Goal: Task Accomplishment & Management: Complete application form

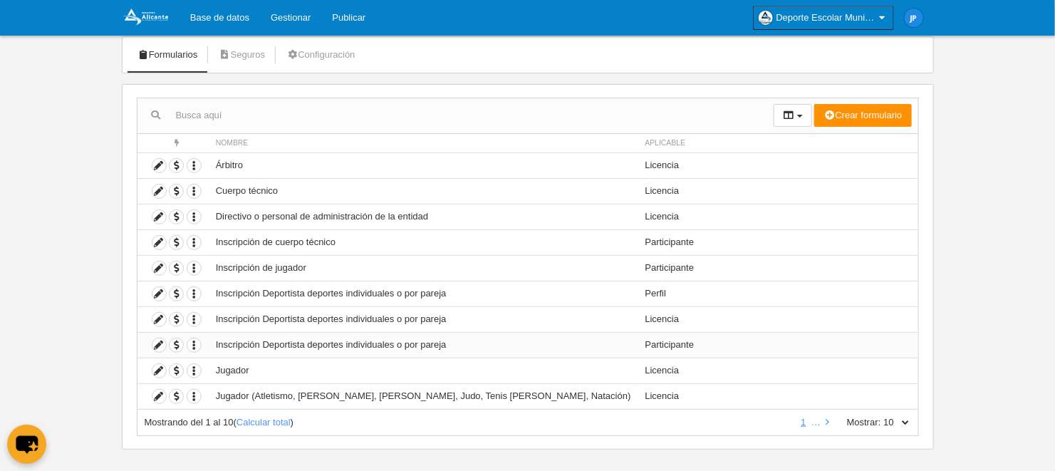
scroll to position [93, 0]
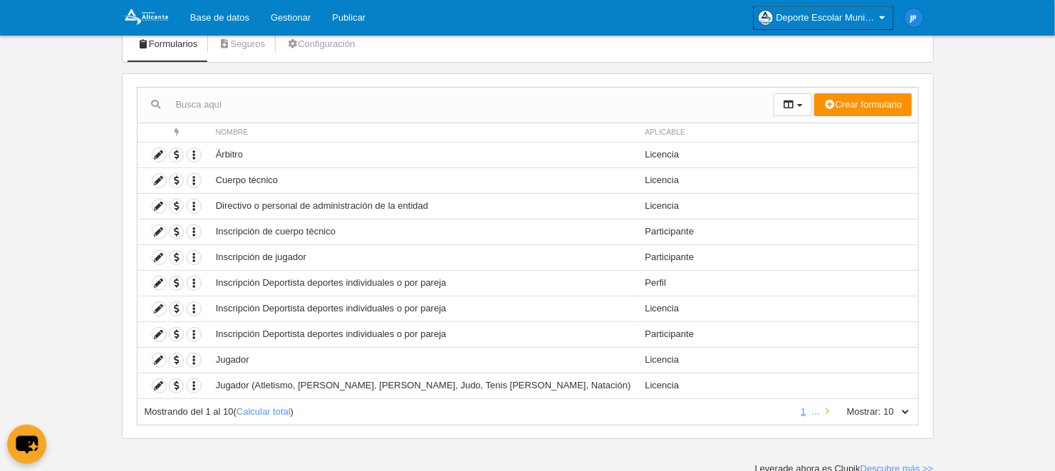
click at [829, 409] on icon at bounding box center [828, 411] width 4 height 9
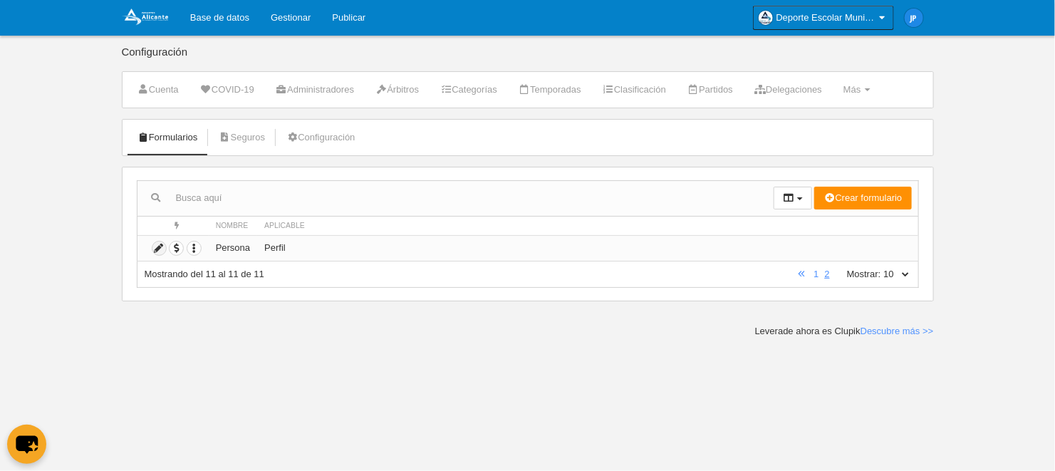
click at [161, 249] on icon at bounding box center [159, 249] width 14 height 14
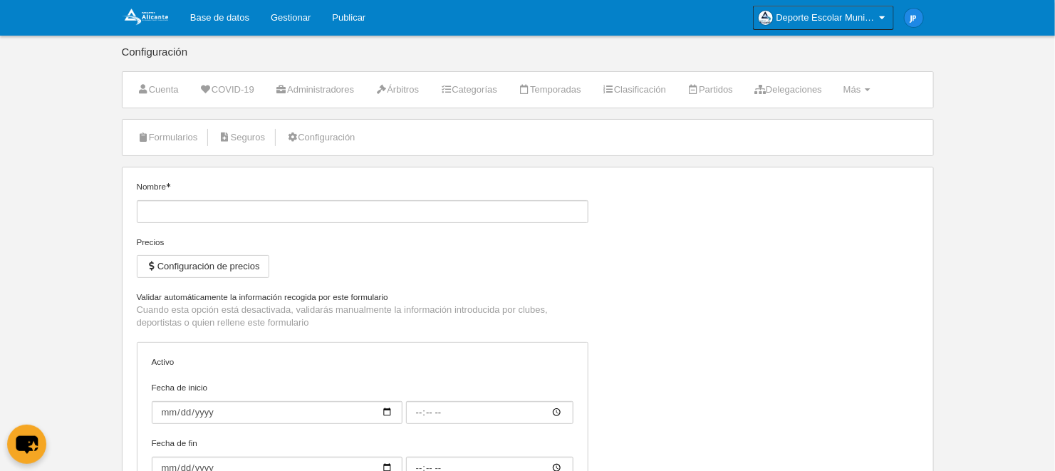
scroll to position [166, 0]
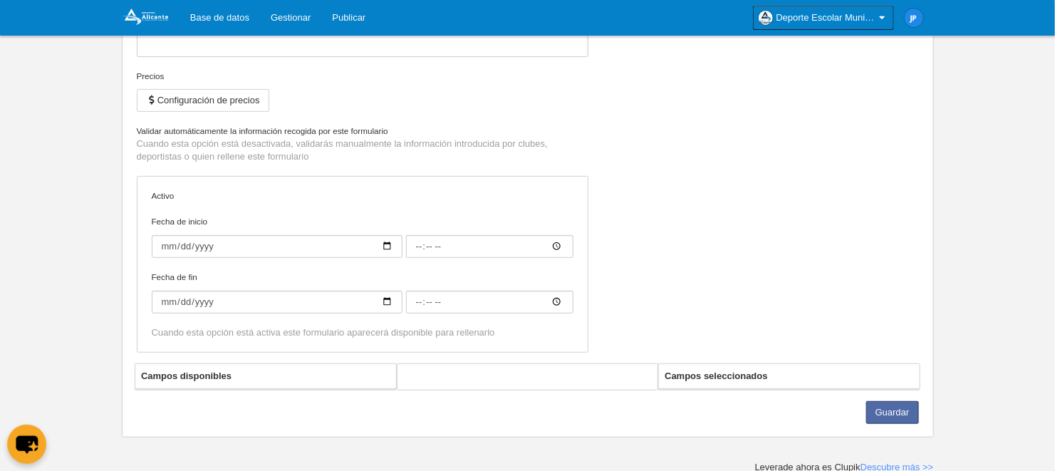
type input "Persona"
checkbox input "true"
type input "[DATE]"
type input "09:00"
type input "[DATE]"
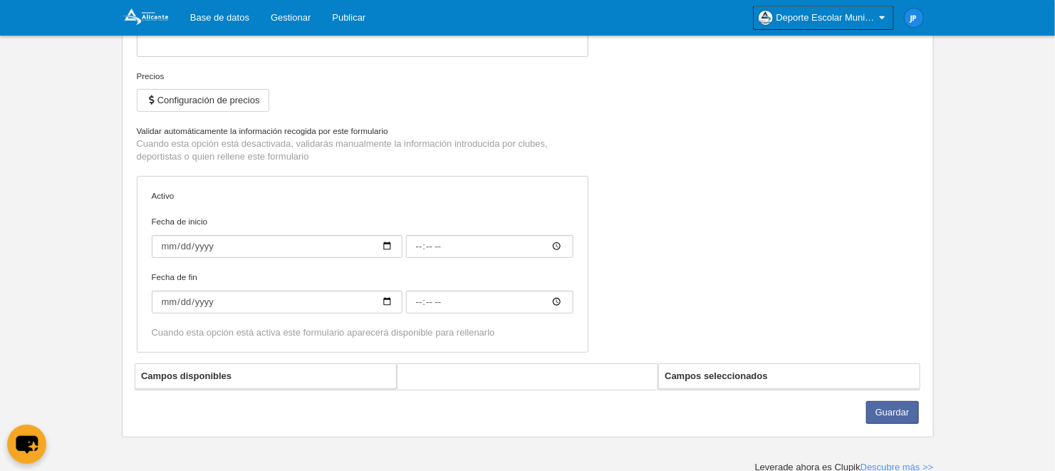
type input "15:00"
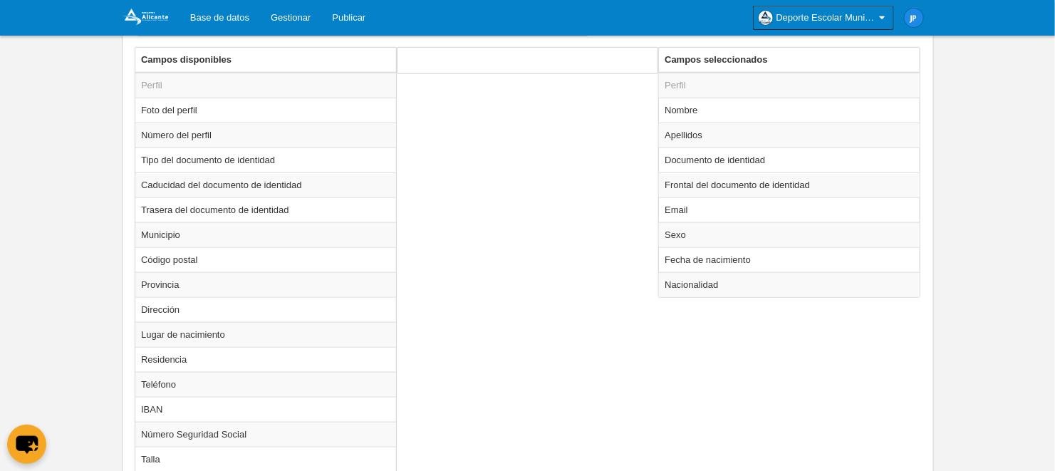
scroll to position [410, 0]
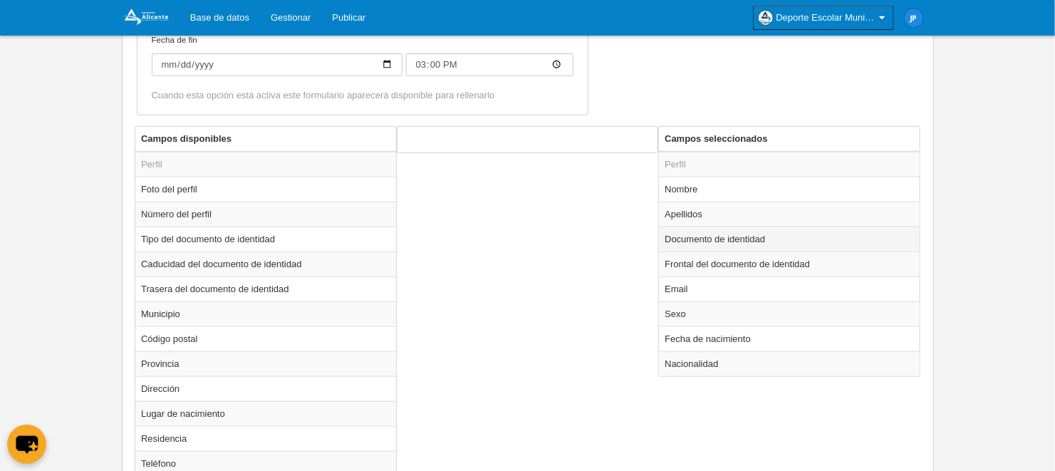
click at [738, 242] on td "Documento de identidad" at bounding box center [789, 239] width 261 height 25
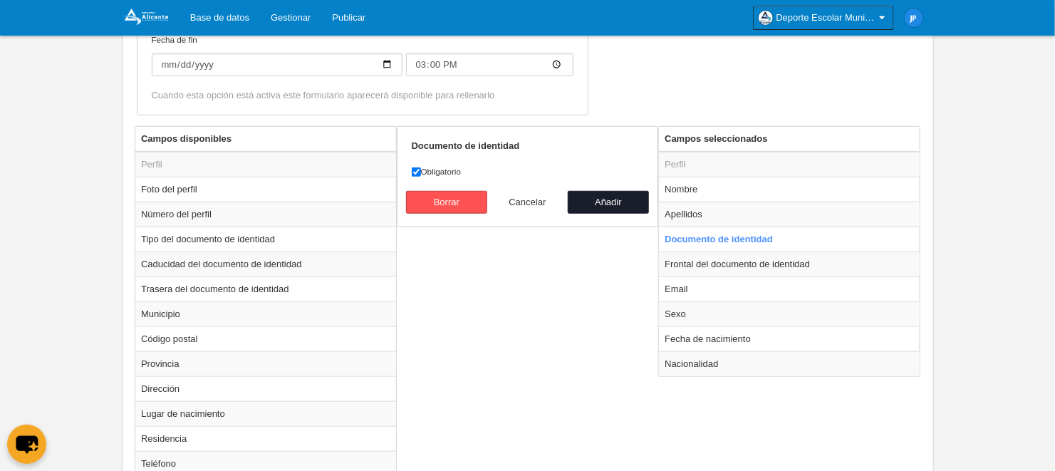
click at [532, 200] on button "Cancelar" at bounding box center [527, 202] width 81 height 23
radio input "false"
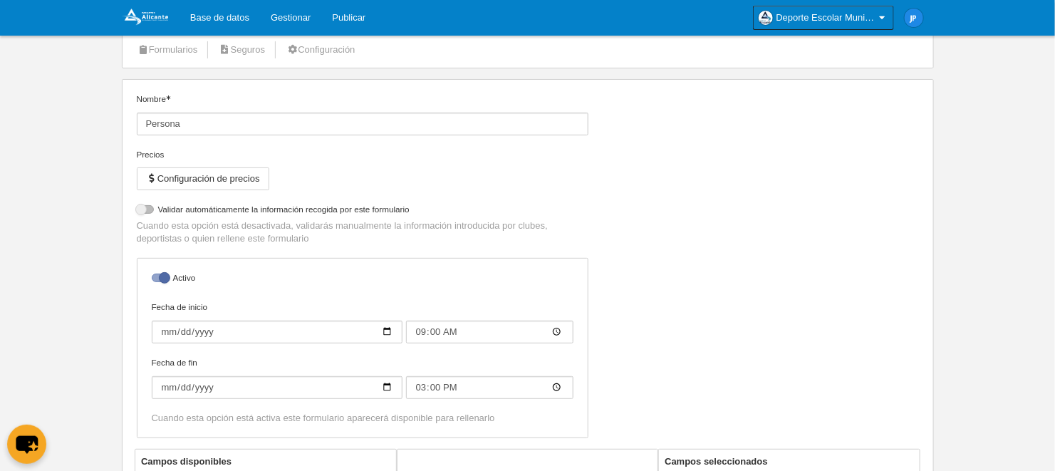
scroll to position [173, 0]
